Goal: Transaction & Acquisition: Book appointment/travel/reservation

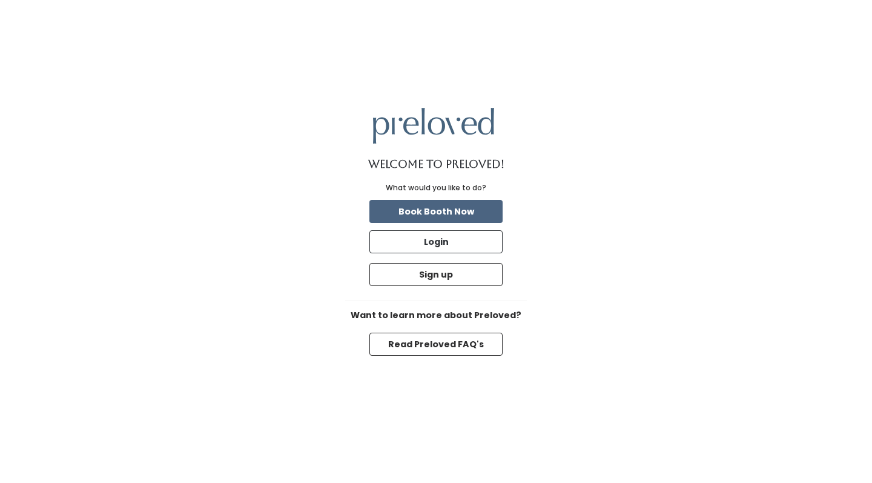
click at [453, 214] on button "Book Booth Now" at bounding box center [436, 211] width 133 height 23
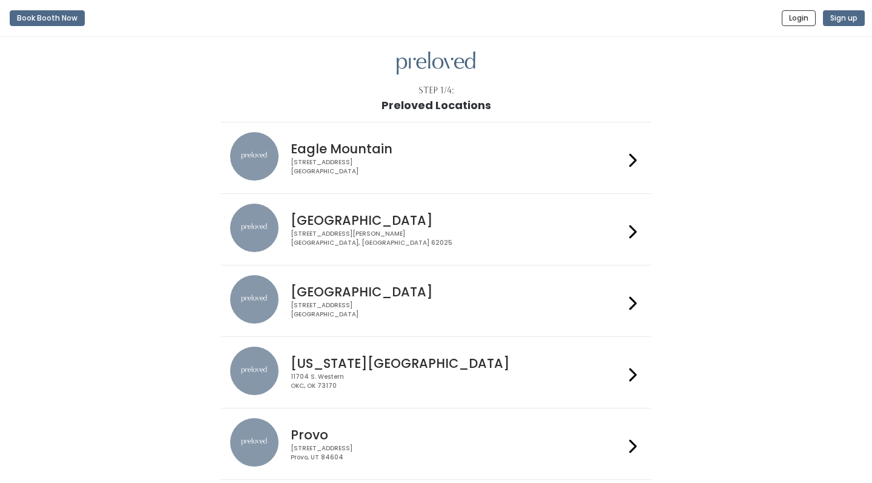
click at [428, 156] on div "Eagle Mountain [STREET_ADDRESS]" at bounding box center [455, 154] width 338 height 44
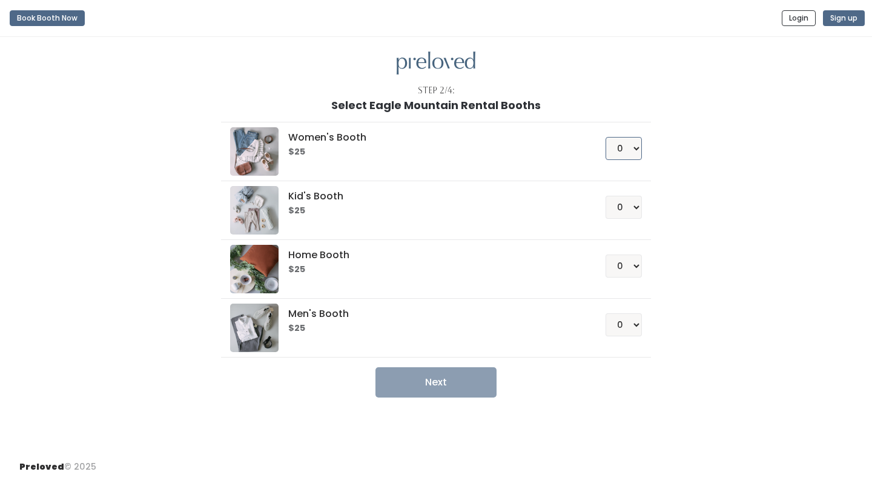
select select "1"
click at [440, 386] on button "Next" at bounding box center [436, 382] width 121 height 30
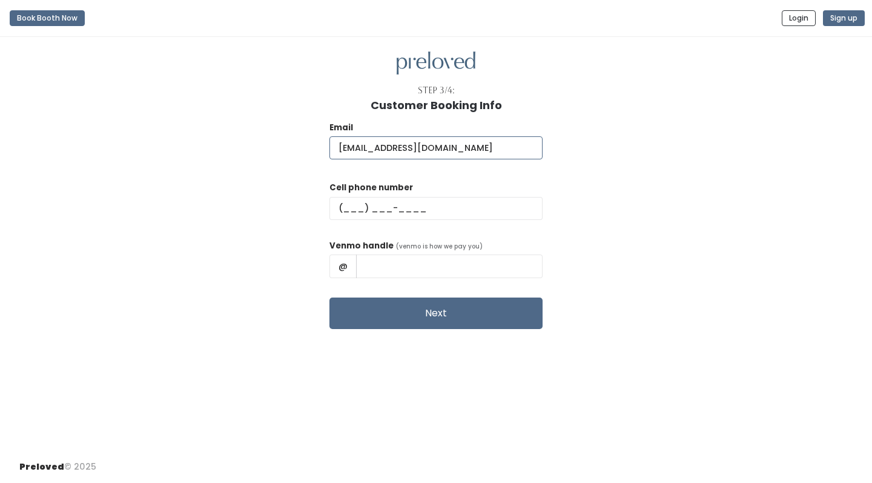
type input "carina.sanchez17@gmail.com"
type input "(801) 660-8830"
click at [398, 256] on input "text" at bounding box center [449, 265] width 187 height 23
paste input "Carina-Moss-1"
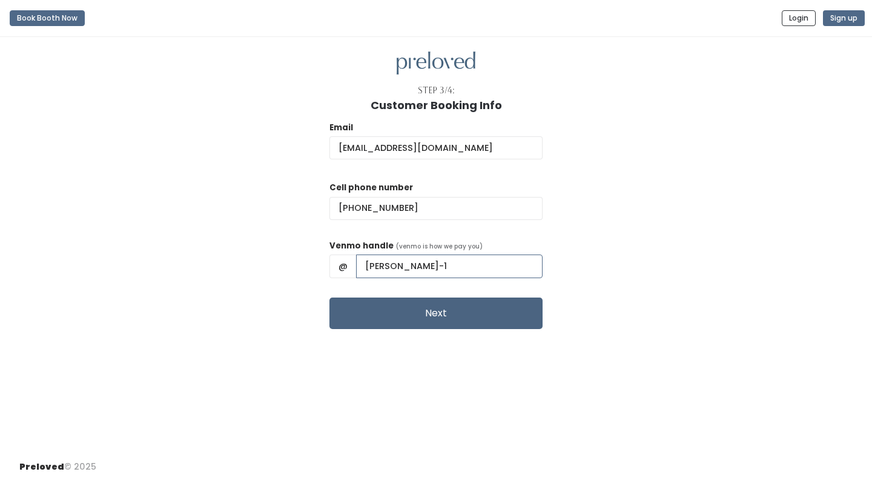
type input "Carina-Moss-1"
click at [465, 310] on button "Next" at bounding box center [436, 313] width 213 height 32
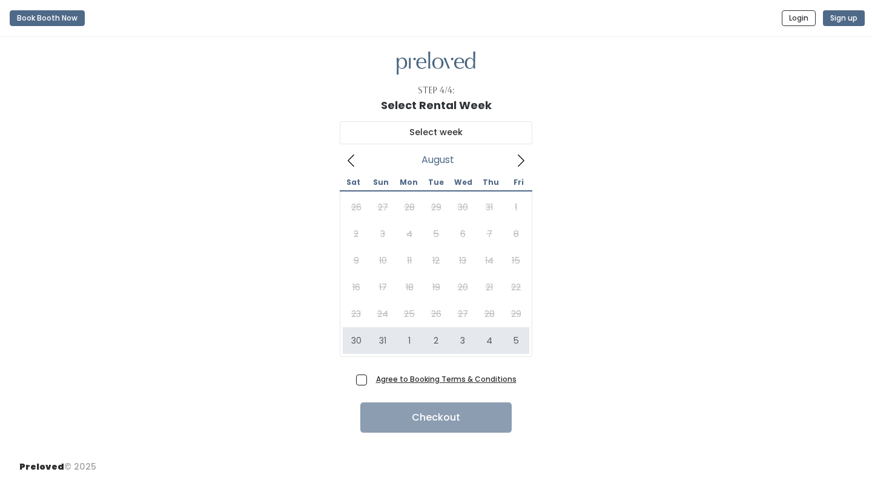
click at [522, 159] on icon at bounding box center [520, 160] width 13 height 13
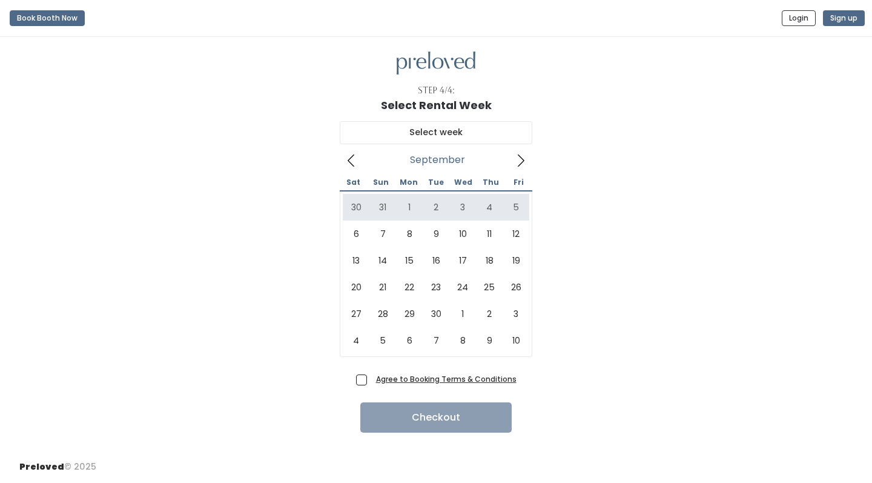
click at [353, 162] on icon at bounding box center [351, 160] width 13 height 13
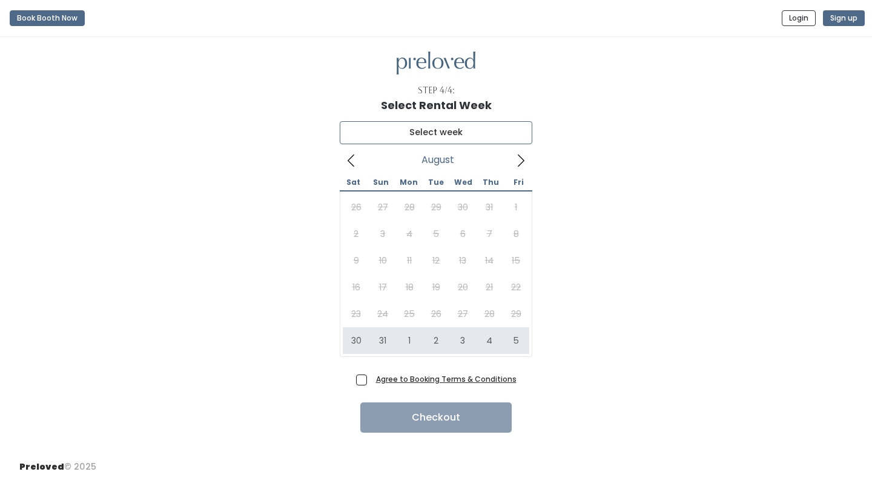
type input "August 30 to September 5"
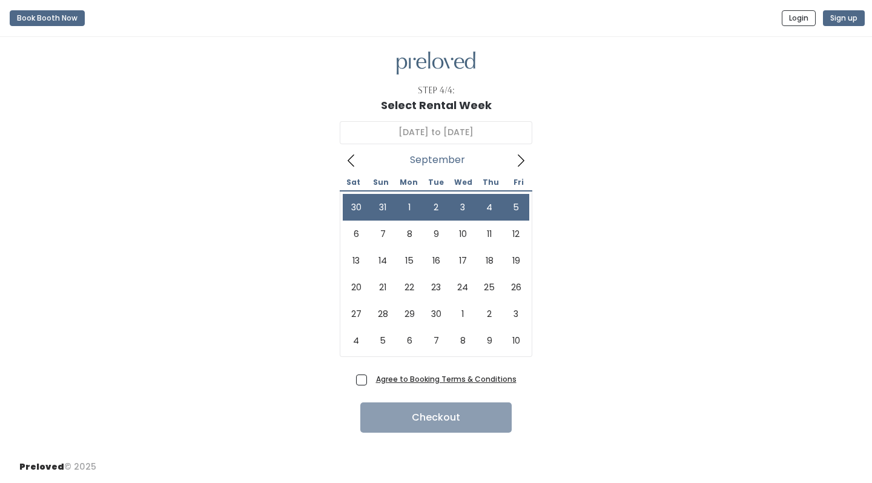
click at [371, 382] on span "Agree to Booking Terms & Conditions" at bounding box center [443, 379] width 145 height 12
click at [371, 380] on input "Agree to Booking Terms & Conditions" at bounding box center [375, 377] width 8 height 8
checkbox input "true"
click at [417, 425] on button "Checkout" at bounding box center [435, 417] width 151 height 30
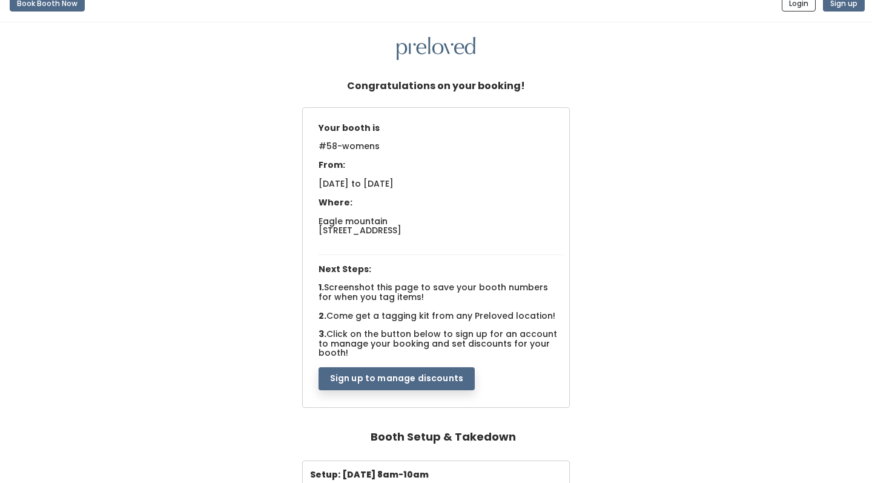
scroll to position [18, 0]
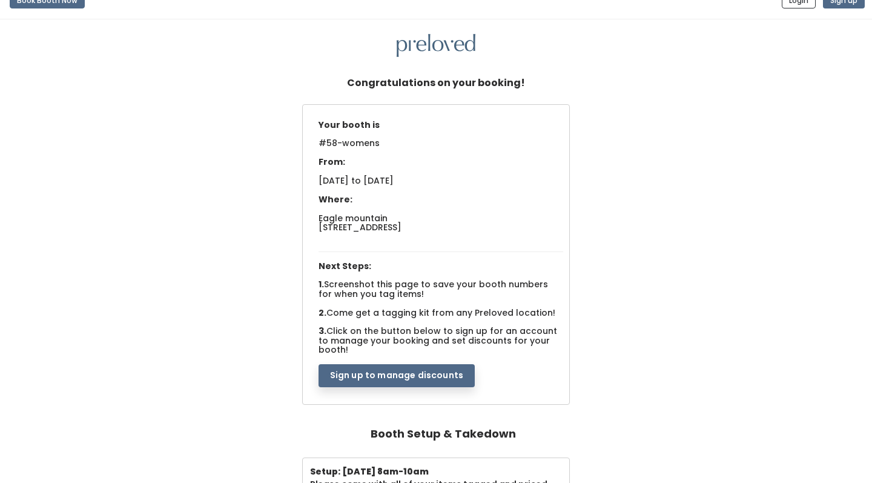
drag, startPoint x: 304, startPoint y: 68, endPoint x: 339, endPoint y: 44, distance: 43.0
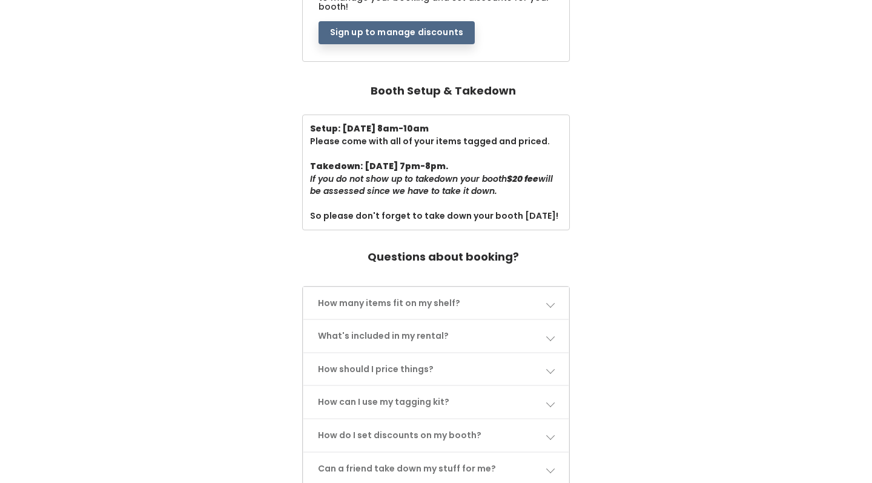
scroll to position [363, 0]
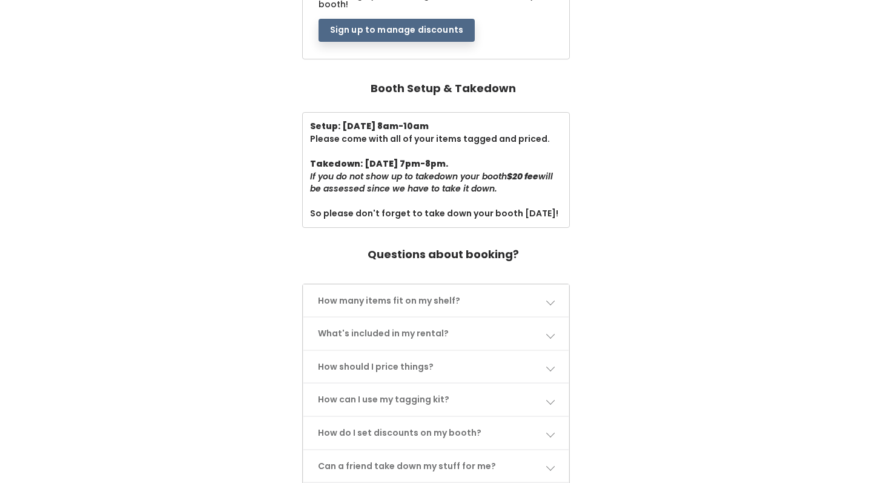
click at [519, 288] on link "How many items fit on my shelf?" at bounding box center [437, 301] width 266 height 32
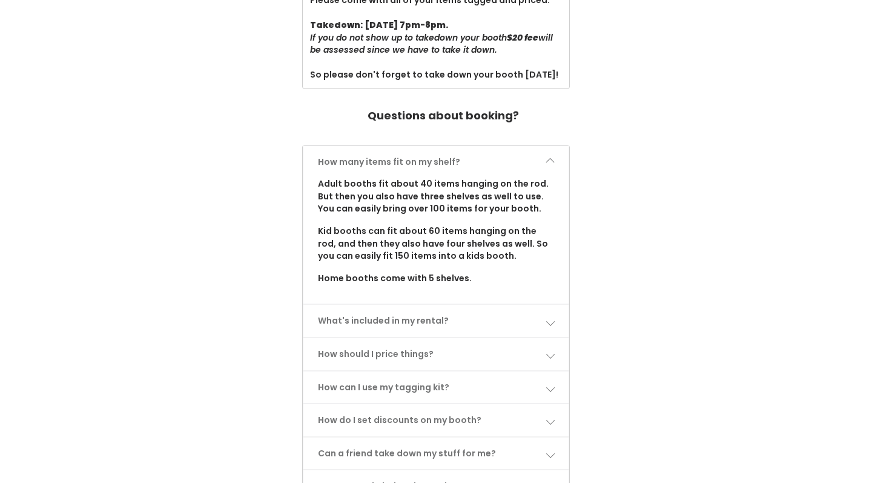
scroll to position [514, 0]
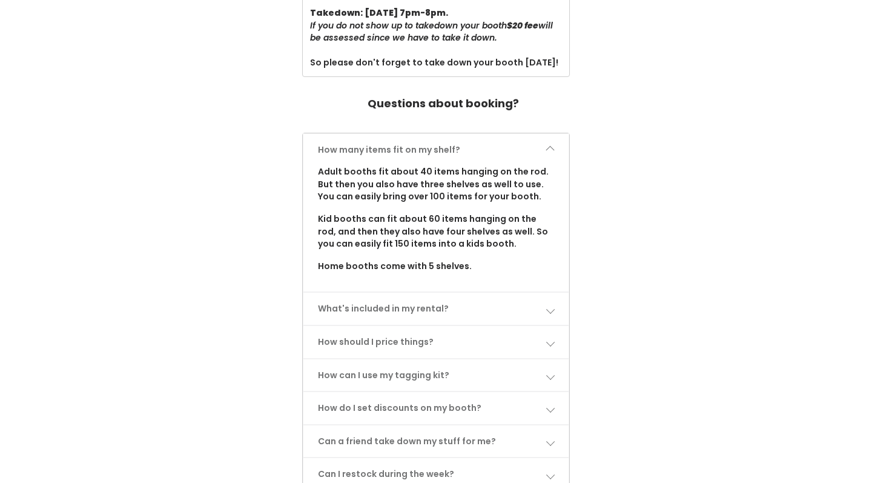
click at [541, 293] on link "What's included in my rental?" at bounding box center [437, 309] width 266 height 32
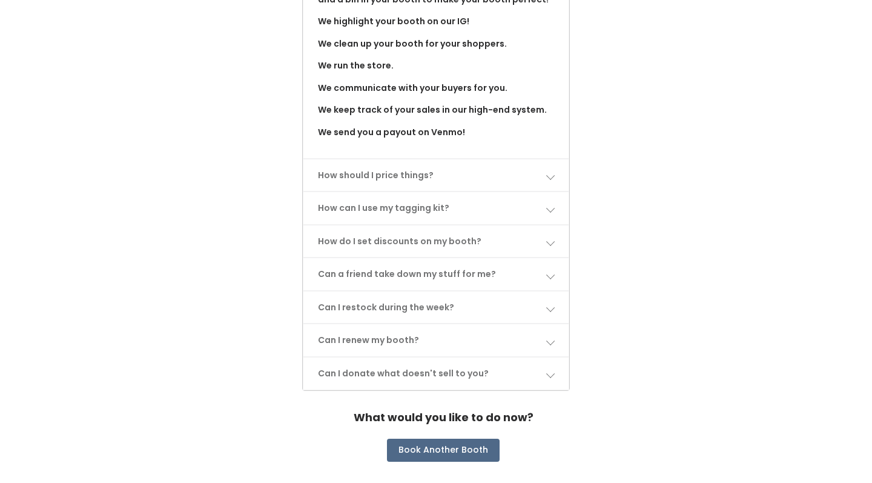
scroll to position [857, 0]
click at [526, 160] on link "How should I price things?" at bounding box center [437, 176] width 266 height 32
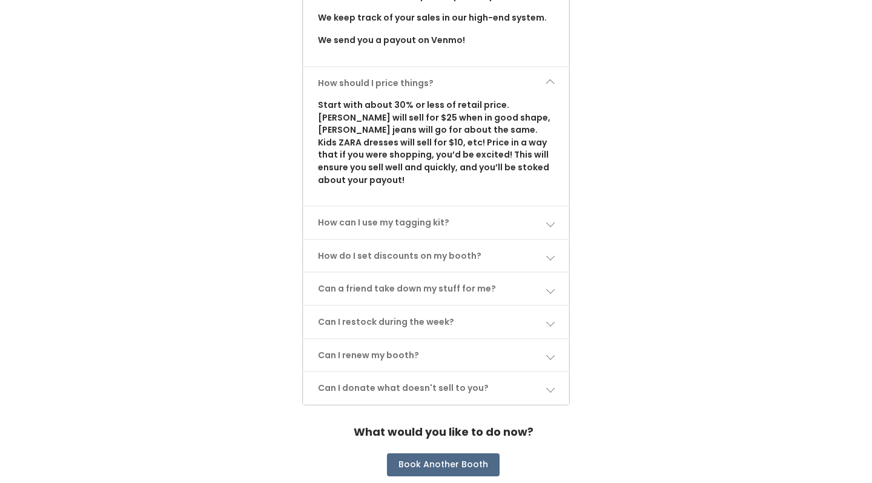
scroll to position [949, 0]
click at [487, 207] on link "How can I use my tagging kit?" at bounding box center [437, 223] width 266 height 32
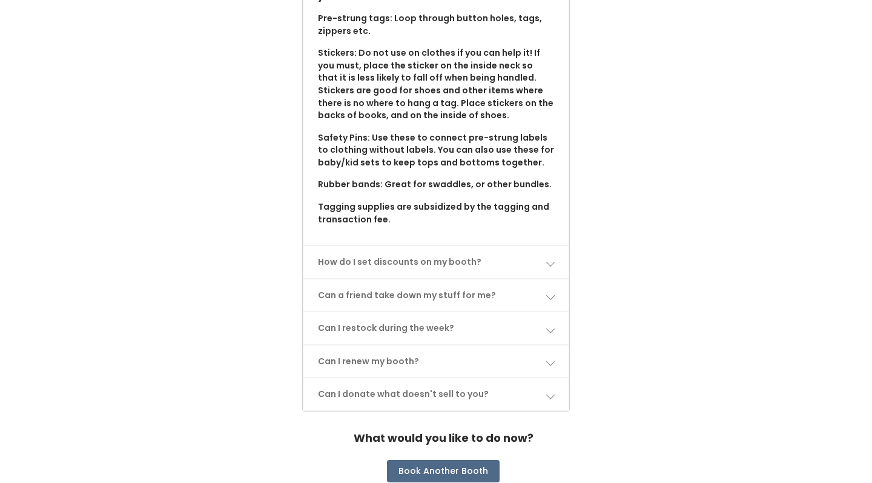
scroll to position [1245, 0]
click at [453, 247] on link "How do I set discounts on my booth?" at bounding box center [437, 263] width 266 height 32
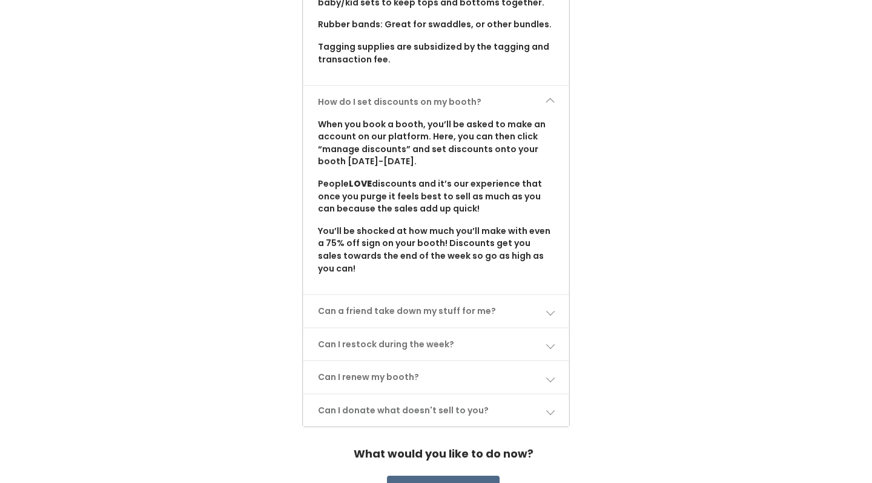
scroll to position [1405, 0]
click at [407, 296] on link "Can a friend take down my stuff for me?" at bounding box center [437, 312] width 266 height 32
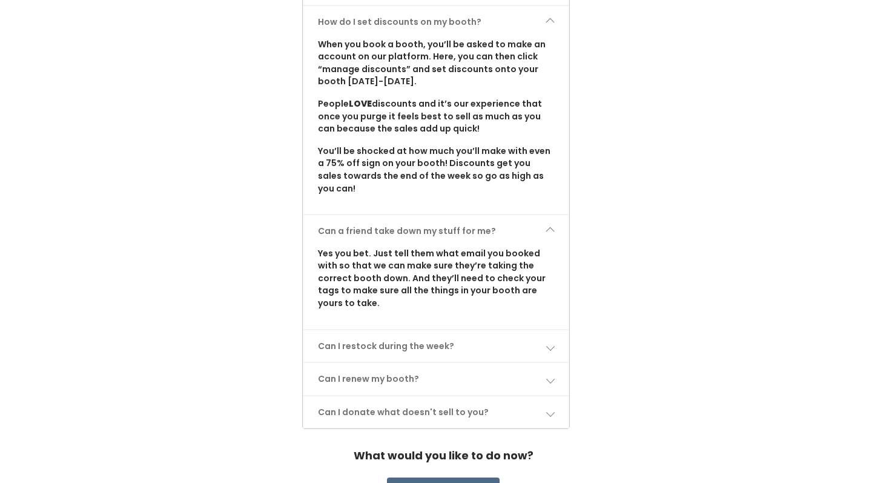
scroll to position [1485, 0]
click at [384, 331] on link "Can I restock during the week?" at bounding box center [437, 347] width 266 height 32
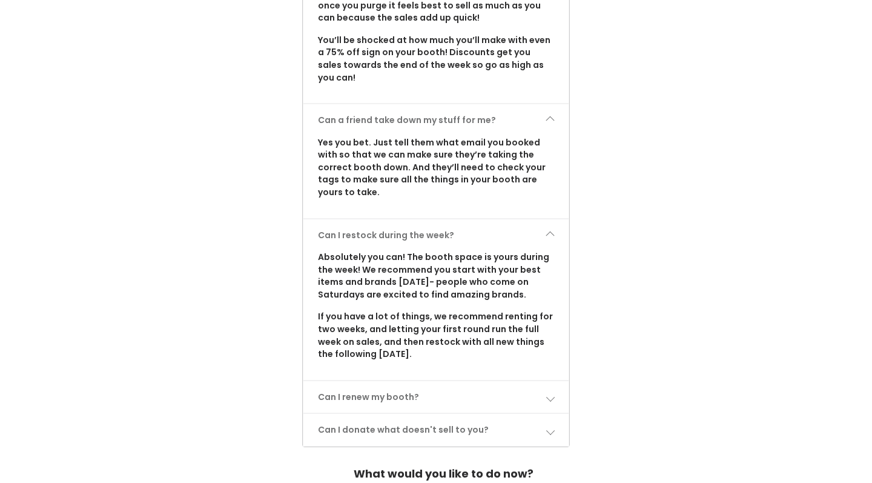
scroll to position [1606, 0]
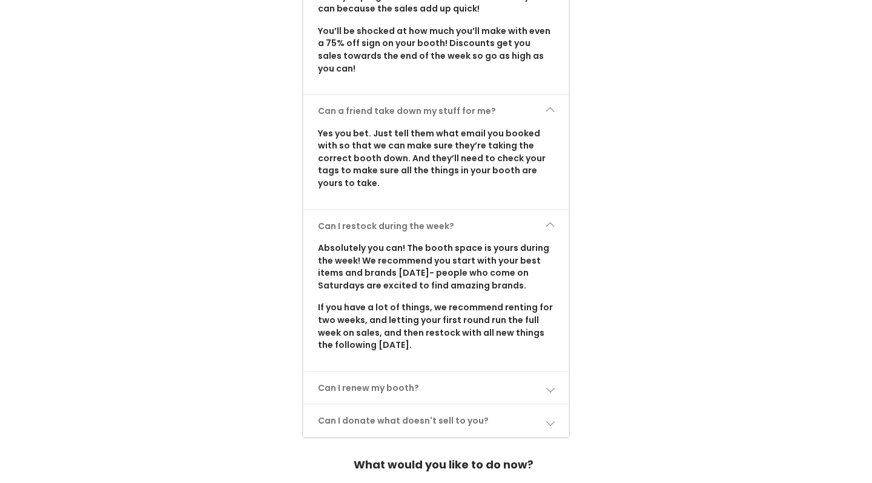
click at [391, 372] on link "Can I renew my booth?" at bounding box center [437, 388] width 266 height 32
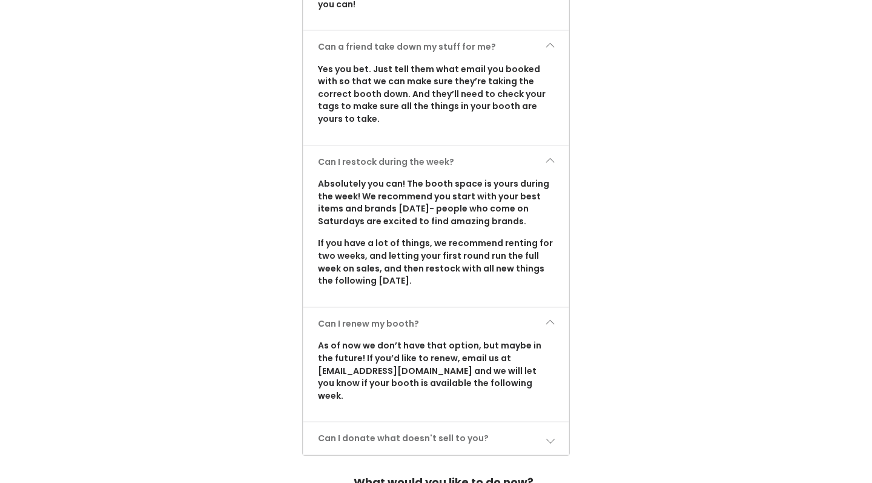
scroll to position [1679, 0]
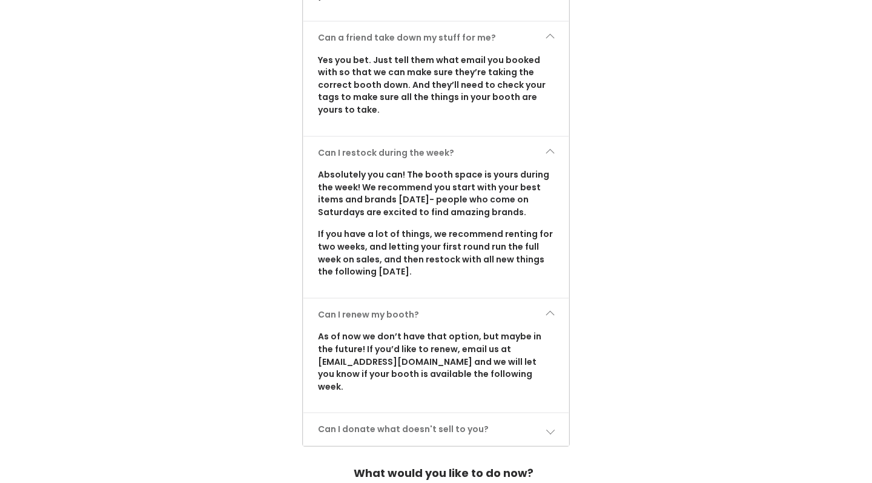
click at [388, 413] on link "Can I donate what doesn't sell to you?" at bounding box center [437, 429] width 266 height 32
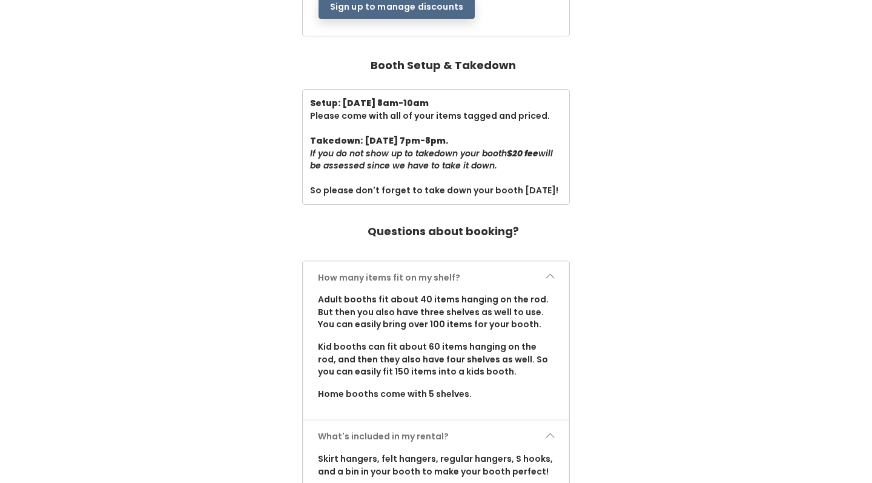
scroll to position [87, 0]
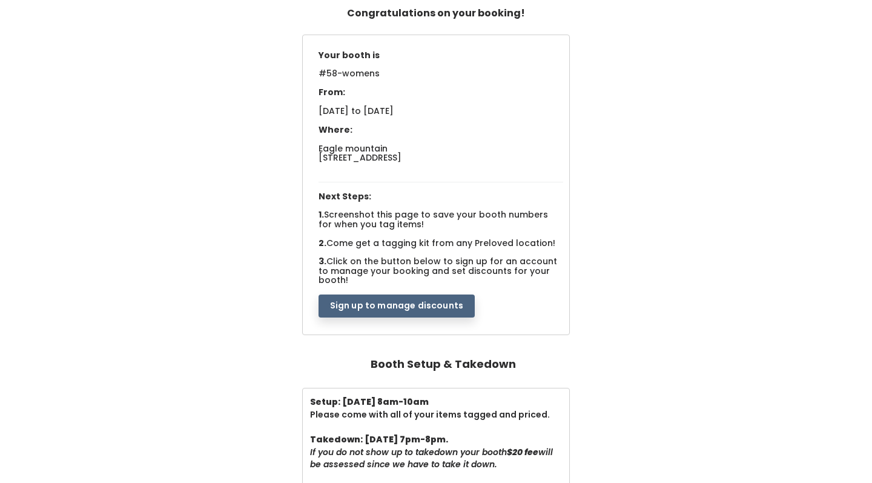
click at [408, 294] on button "Sign up to manage discounts" at bounding box center [397, 305] width 156 height 23
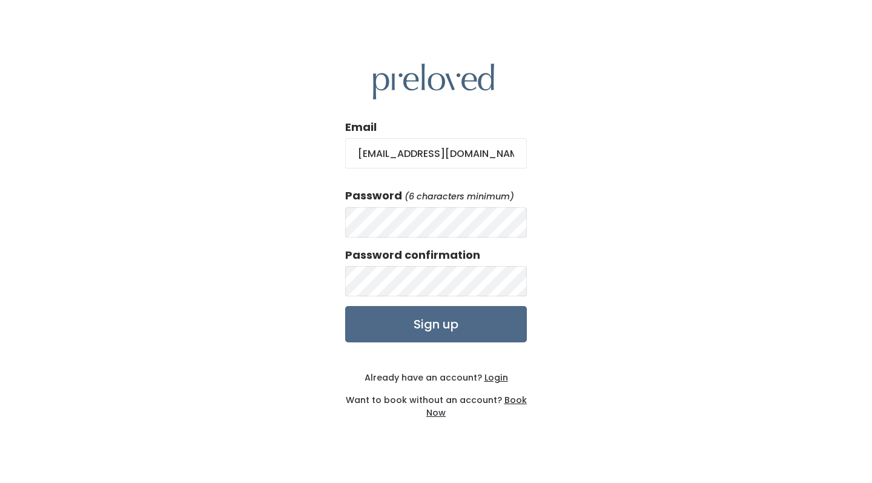
type input "carina.sanchez17@gmail.com"
click at [317, 214] on div "Email carina.sanchez17@gmail.com Password (6 characters minimum) Password confi…" at bounding box center [436, 241] width 872 height 483
click at [261, 227] on div "Email carina.sanchez17@gmail.com Password (6 characters minimum) Password confi…" at bounding box center [436, 241] width 872 height 483
click at [674, 236] on div "Email carina.sanchez17@gmail.com Password (6 characters minimum) Password confi…" at bounding box center [436, 241] width 872 height 483
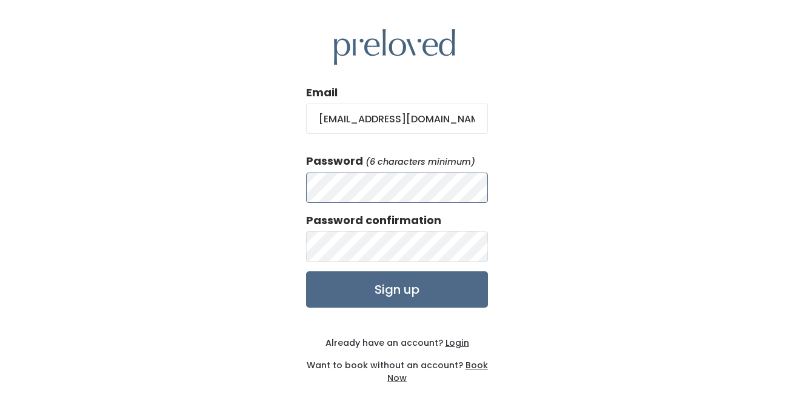
click at [299, 185] on div "Email carina.sanchez17@gmail.com Password (6 characters minimum) Password confi…" at bounding box center [397, 207] width 794 height 414
click at [225, 239] on div "Email carina.sanchez17@gmail.com Password (6 characters minimum) Password confi…" at bounding box center [397, 207] width 794 height 414
click at [570, 203] on div "Email carina.sanchez17@gmail.com Password (6 characters minimum) Password confi…" at bounding box center [397, 207] width 794 height 414
click at [450, 292] on input "Sign up" at bounding box center [397, 289] width 182 height 36
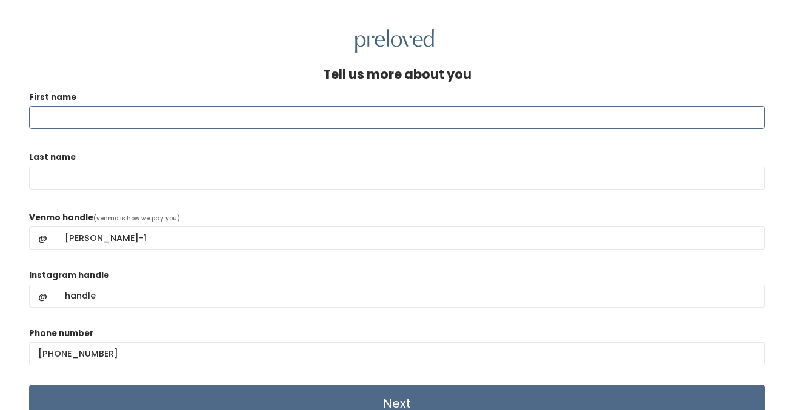
click at [208, 111] on input "First name" at bounding box center [397, 117] width 736 height 23
type input "Carina"
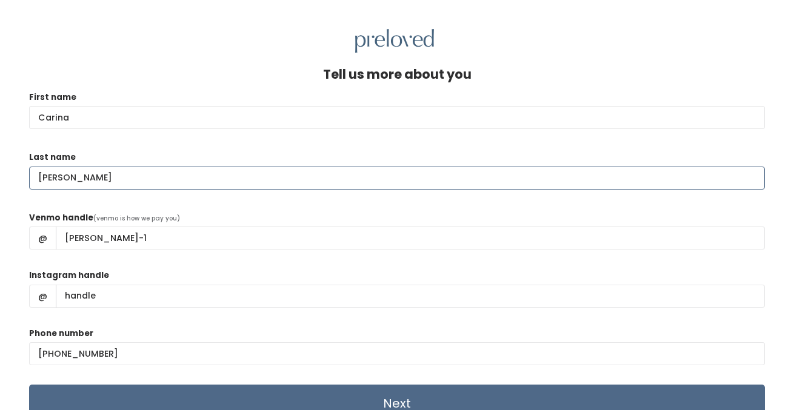
type input "[PERSON_NAME]"
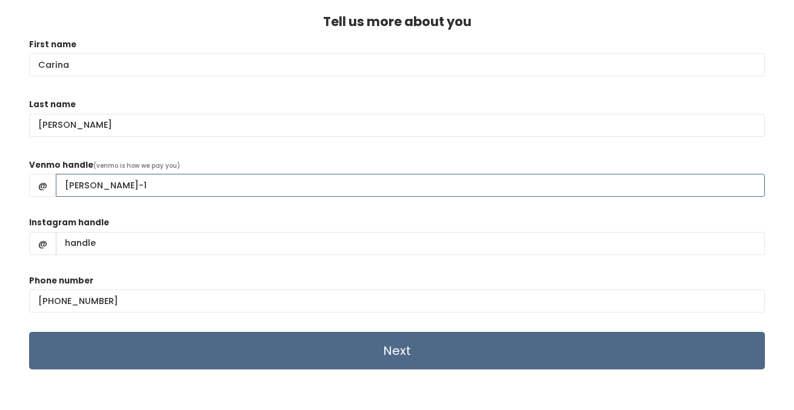
scroll to position [53, 0]
click at [139, 346] on input "Next" at bounding box center [397, 351] width 736 height 38
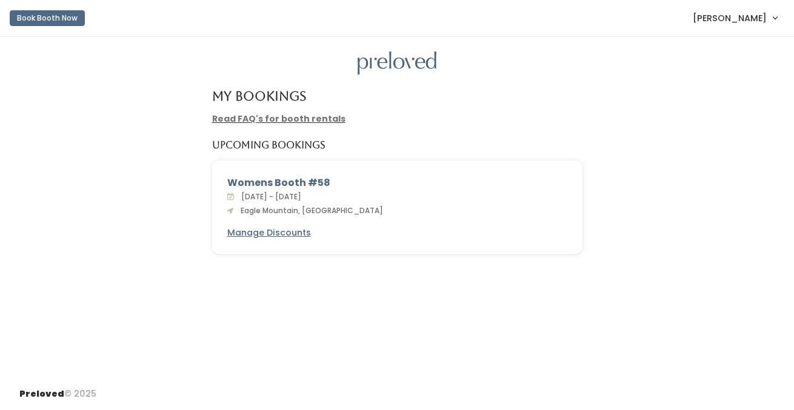
click at [347, 252] on div "Womens Booth #58 Sat. Aug 30 - Fri. Sep 5, 2025 Eagle Mountain, Ut Manage Disco…" at bounding box center [397, 207] width 369 height 93
click at [296, 231] on u "Manage Discounts" at bounding box center [269, 233] width 84 height 12
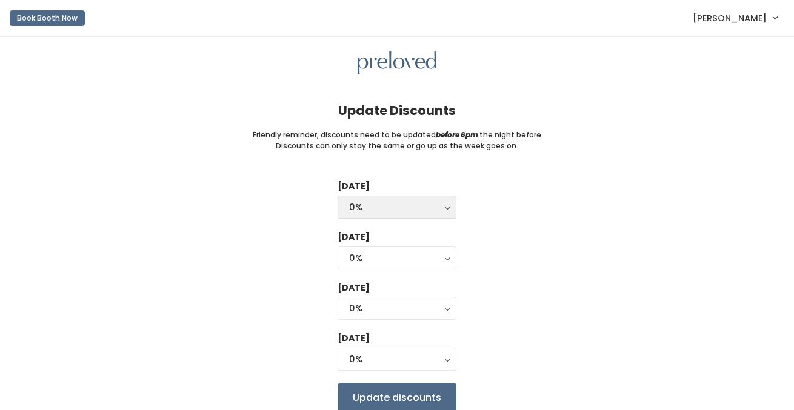
click at [442, 204] on div "0%" at bounding box center [397, 207] width 96 height 13
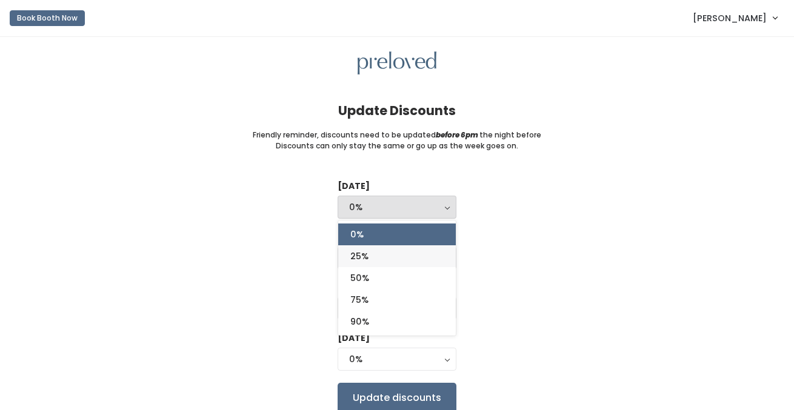
click at [427, 256] on link "25%" at bounding box center [397, 256] width 118 height 22
select select "25%"
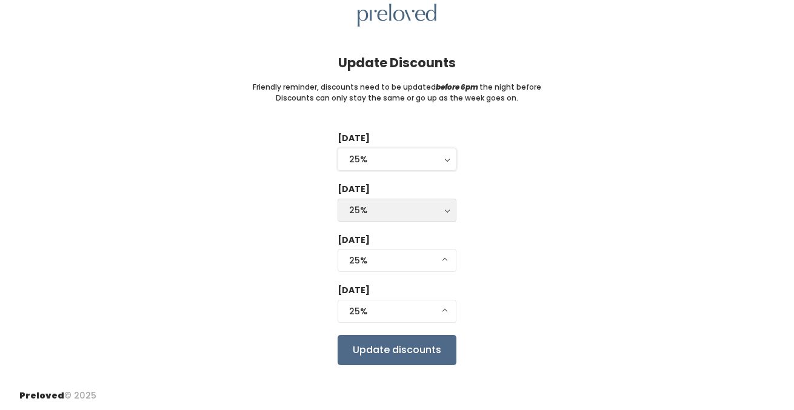
scroll to position [47, 0]
click at [440, 204] on div "25%" at bounding box center [397, 210] width 96 height 13
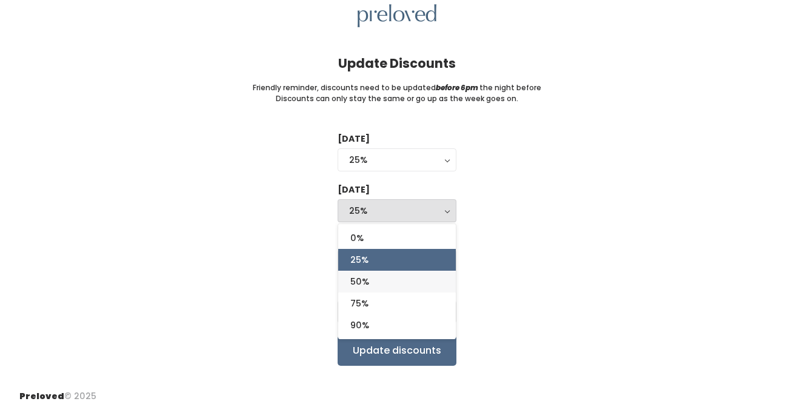
click at [419, 275] on link "50%" at bounding box center [397, 282] width 118 height 22
select select "50%"
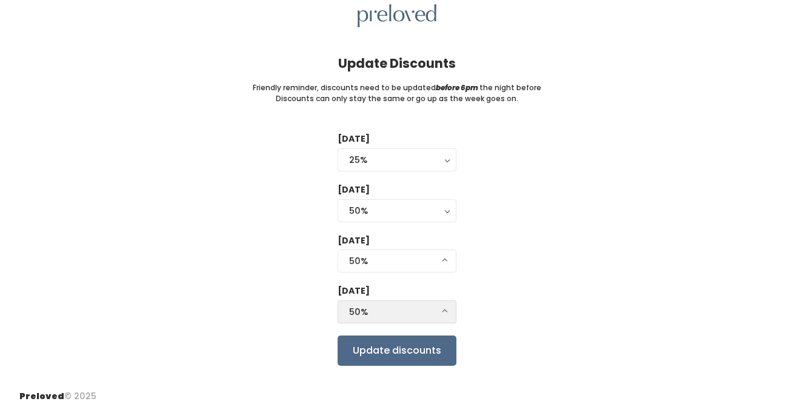
click at [422, 305] on div "50%" at bounding box center [397, 311] width 96 height 13
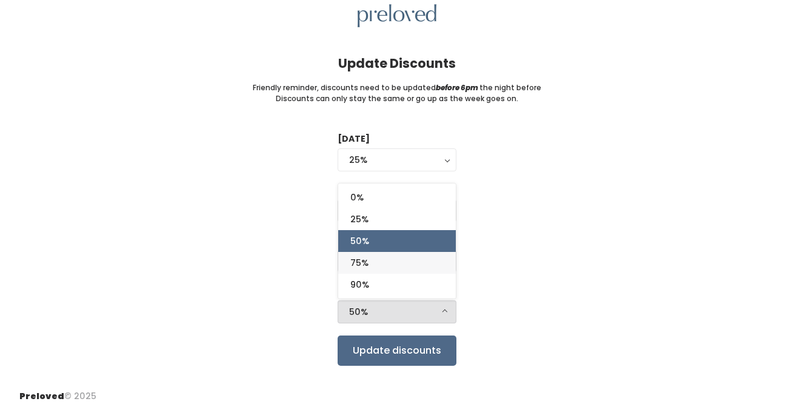
click at [430, 263] on link "75%" at bounding box center [397, 263] width 118 height 22
select select "75%"
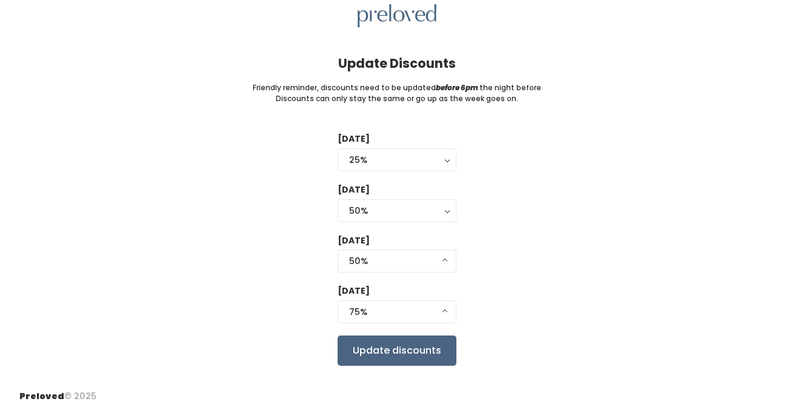
click at [417, 345] on input "Update discounts" at bounding box center [396, 351] width 119 height 30
